Goal: Navigation & Orientation: Find specific page/section

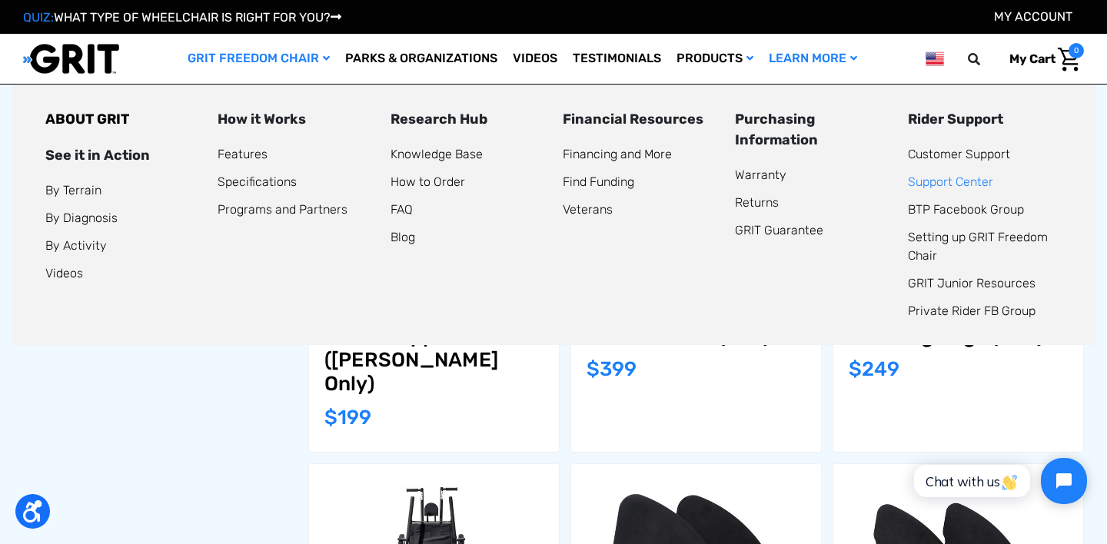
click at [943, 178] on link "Support Center" at bounding box center [950, 182] width 85 height 15
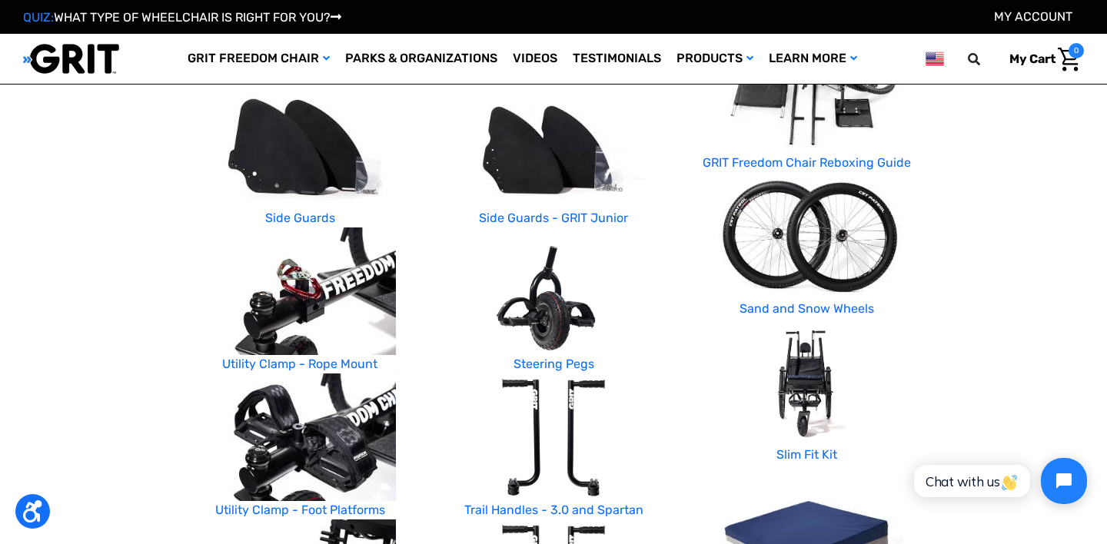
scroll to position [692, 0]
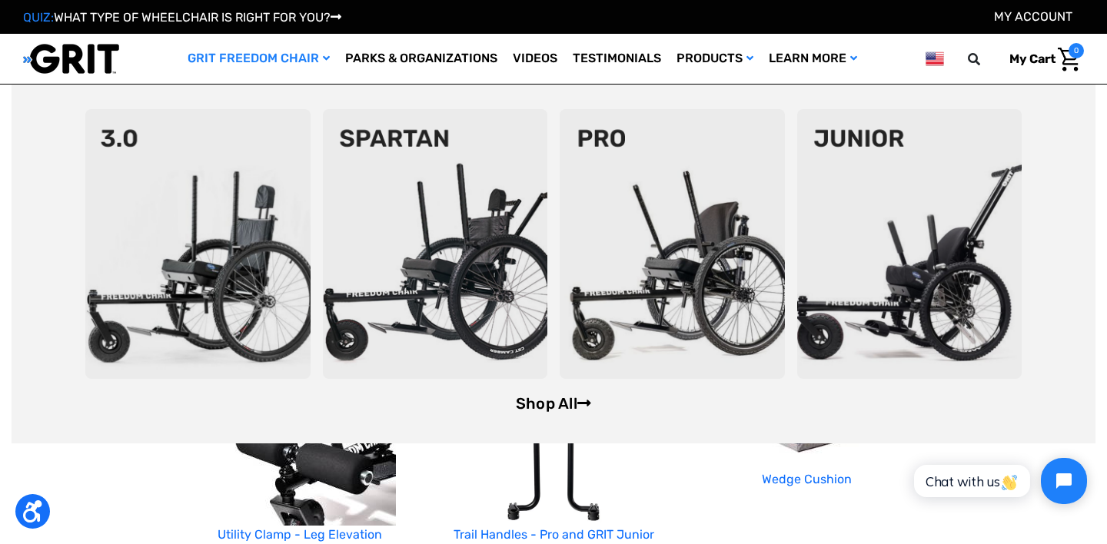
click at [542, 397] on link "Shop All" at bounding box center [553, 403] width 75 height 18
